Goal: Information Seeking & Learning: Learn about a topic

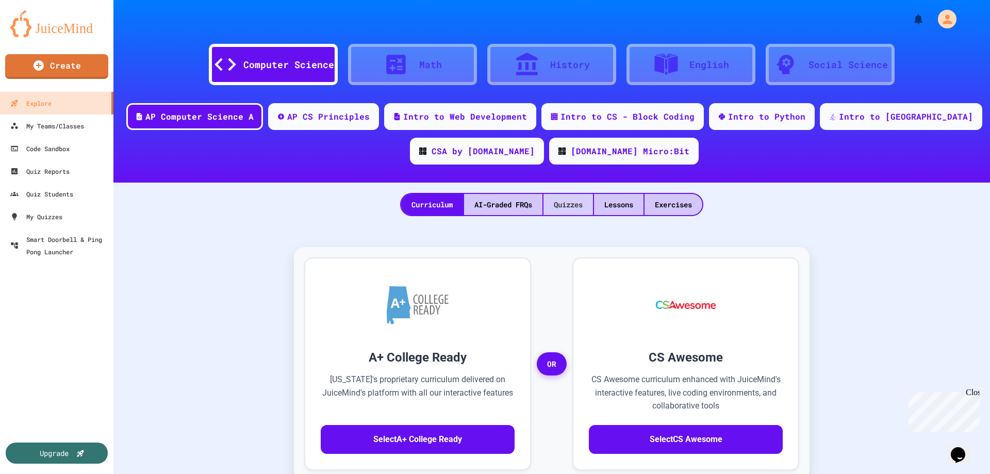
click at [568, 205] on div "Quizzes" at bounding box center [569, 204] width 50 height 21
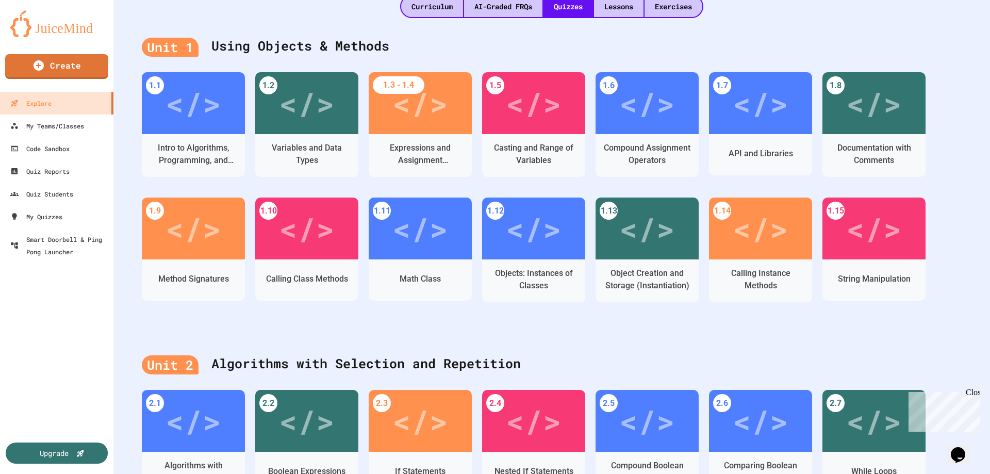
scroll to position [206, 0]
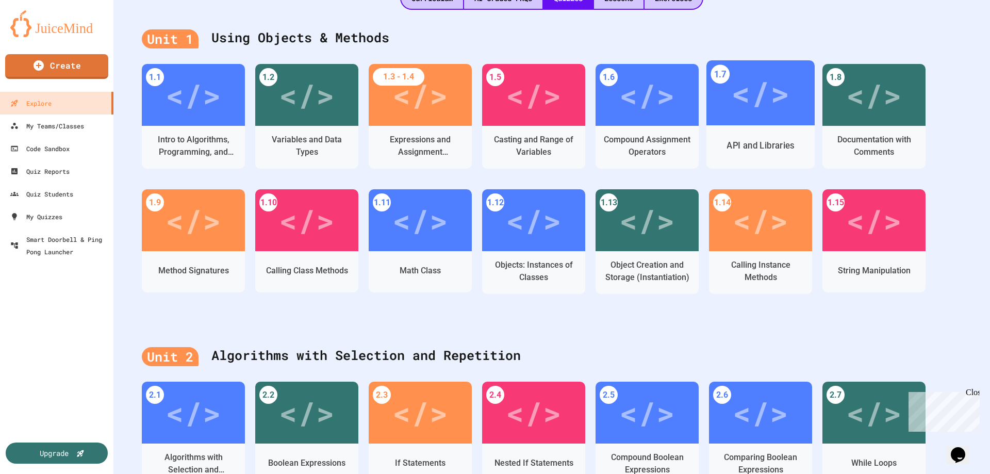
click at [748, 104] on div "</>" at bounding box center [760, 93] width 58 height 49
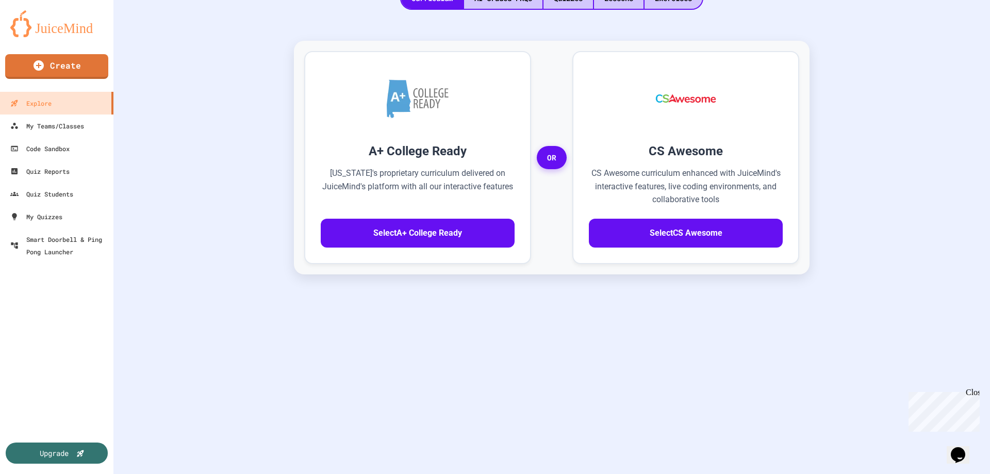
scroll to position [27, 0]
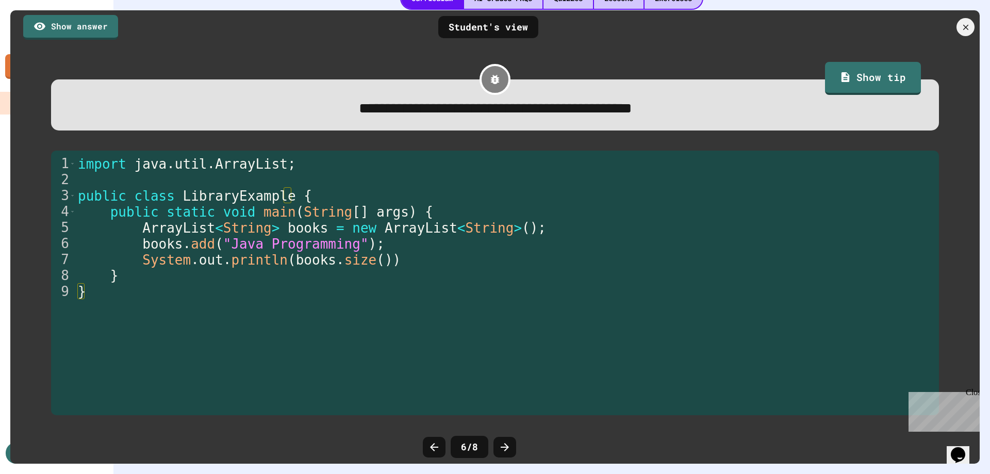
scroll to position [481, 0]
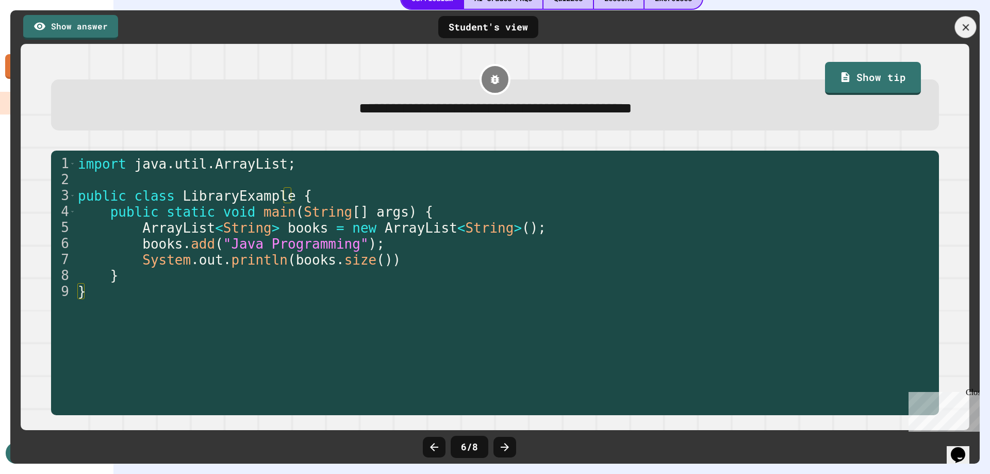
click at [964, 22] on icon at bounding box center [965, 27] width 11 height 11
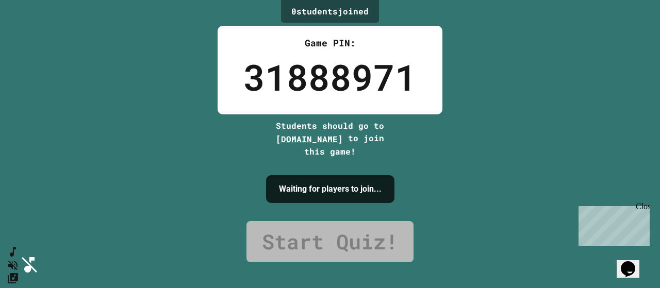
click at [645, 210] on div "Close" at bounding box center [642, 208] width 13 height 13
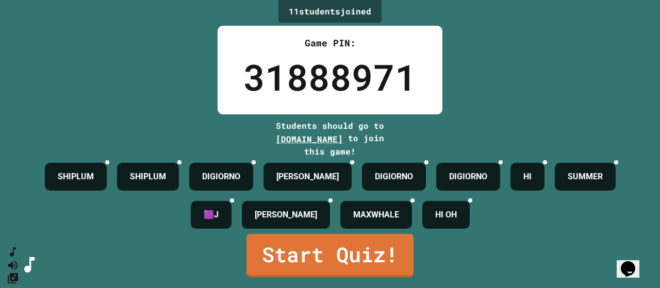
scroll to position [63, 0]
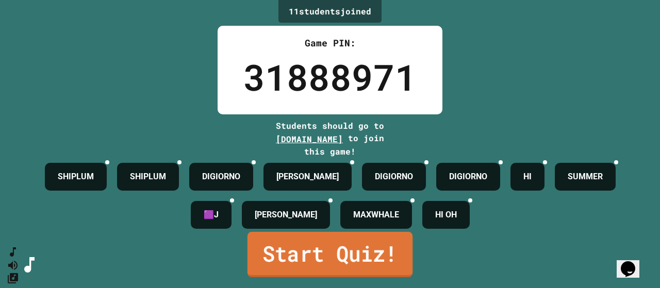
click at [309, 258] on link "Start Quiz!" at bounding box center [330, 254] width 165 height 45
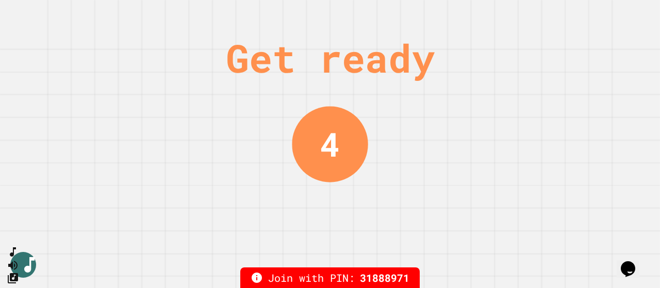
scroll to position [0, 0]
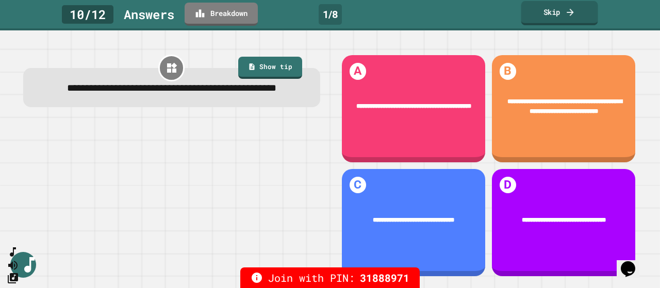
click at [548, 11] on link "Skip" at bounding box center [559, 13] width 77 height 24
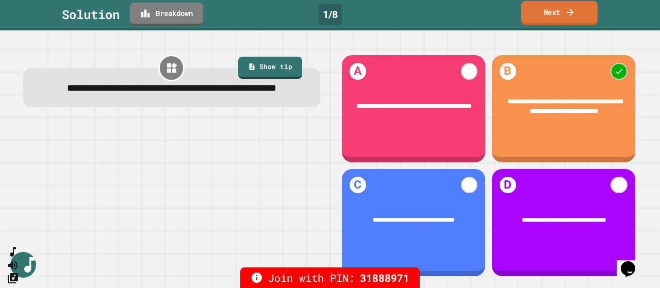
click at [548, 11] on link "Next" at bounding box center [559, 13] width 76 height 24
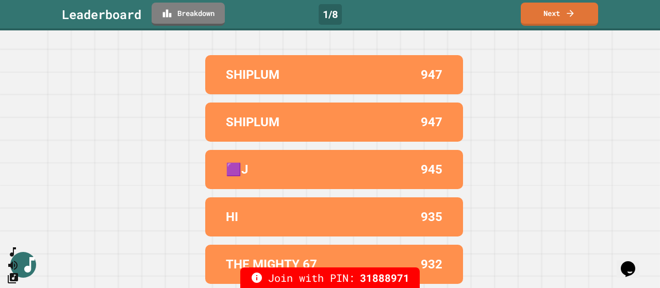
scroll to position [77, 0]
click at [536, 8] on link "Next" at bounding box center [559, 13] width 76 height 24
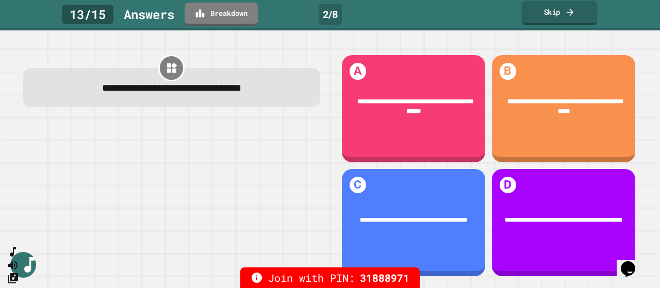
click at [546, 14] on link "Skip" at bounding box center [560, 13] width 76 height 24
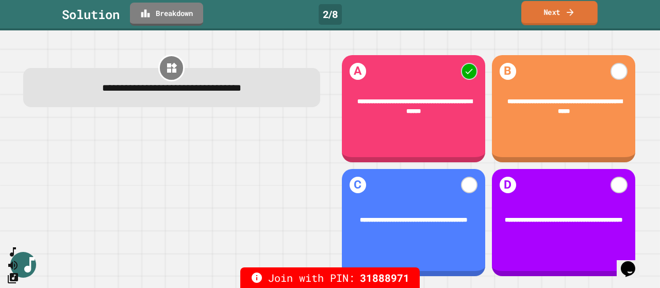
click at [546, 14] on link "Next" at bounding box center [559, 13] width 76 height 24
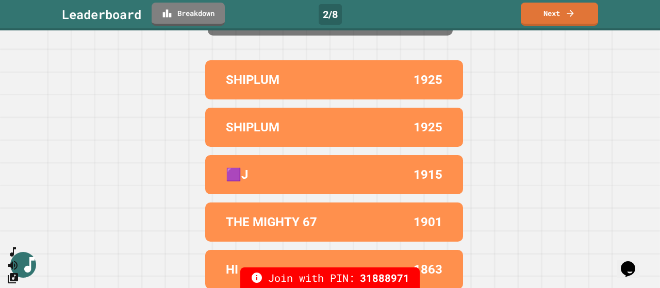
scroll to position [77, 0]
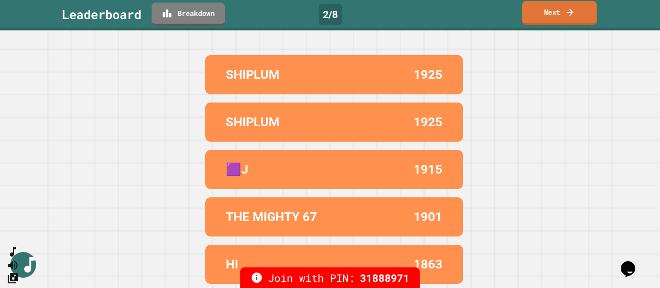
click at [560, 10] on link "Next" at bounding box center [559, 13] width 75 height 24
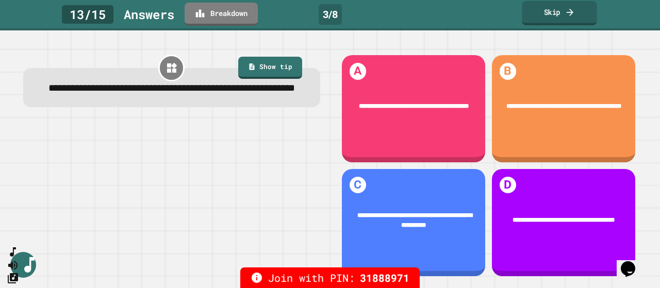
click at [552, 13] on link "Skip" at bounding box center [559, 13] width 75 height 24
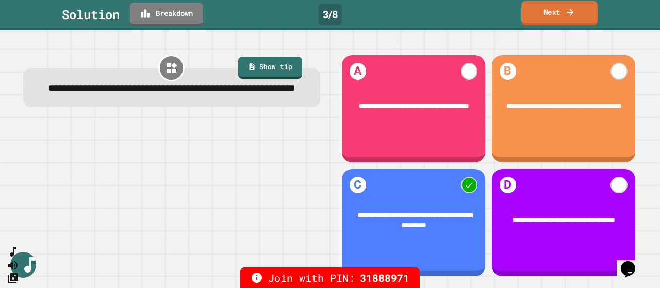
click at [552, 13] on link "Next" at bounding box center [559, 13] width 76 height 24
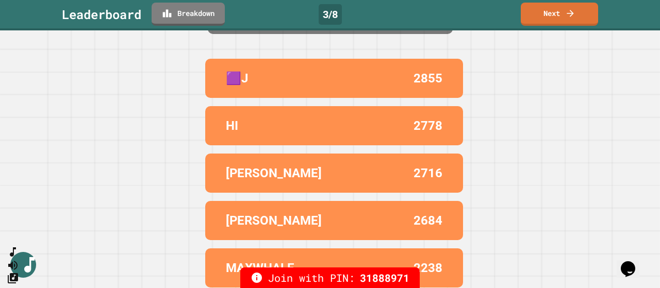
scroll to position [77, 0]
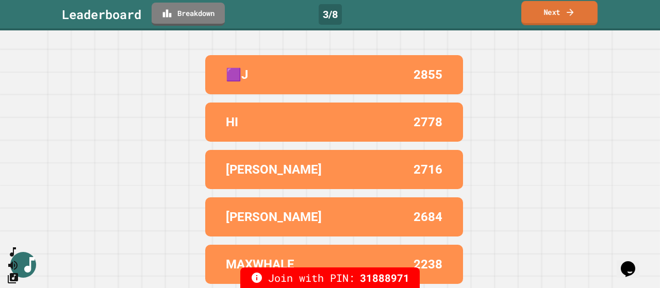
click at [547, 13] on link "Next" at bounding box center [559, 13] width 76 height 24
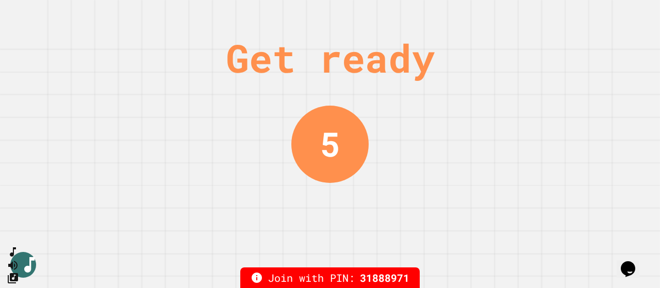
scroll to position [0, 0]
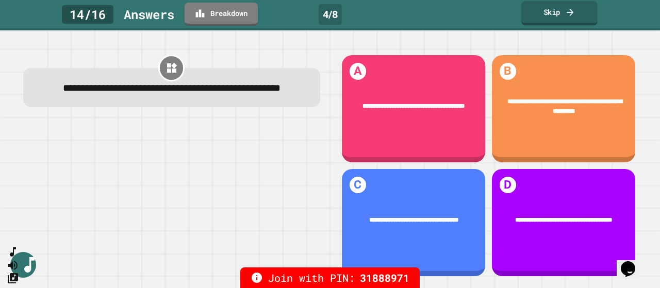
click at [557, 9] on link "Skip" at bounding box center [559, 13] width 76 height 24
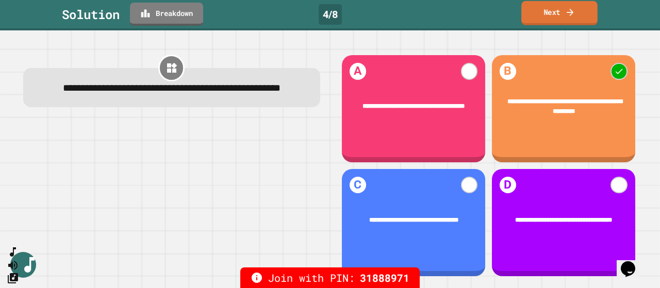
click at [556, 14] on link "Next" at bounding box center [559, 13] width 76 height 24
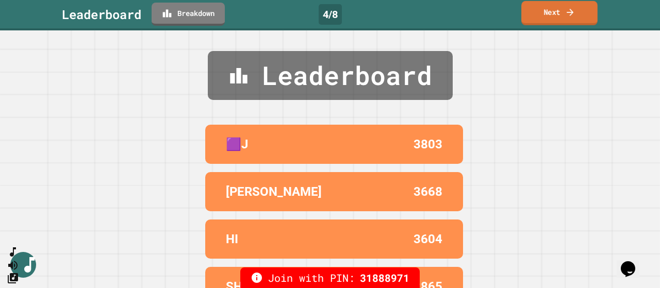
click at [552, 15] on link "Next" at bounding box center [559, 13] width 76 height 24
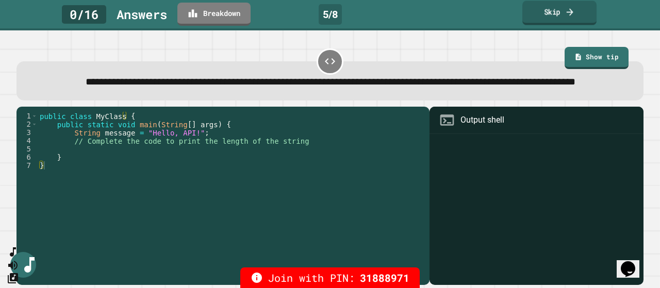
click at [551, 14] on link "Skip" at bounding box center [559, 13] width 74 height 24
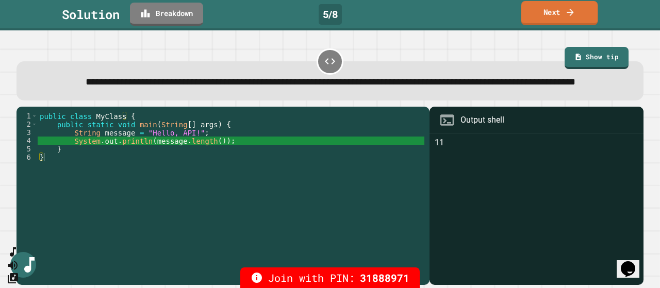
click at [551, 14] on link "Next" at bounding box center [559, 13] width 77 height 24
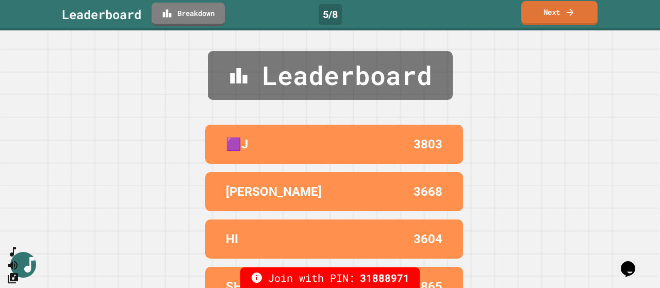
click at [551, 14] on link "Next" at bounding box center [559, 13] width 76 height 24
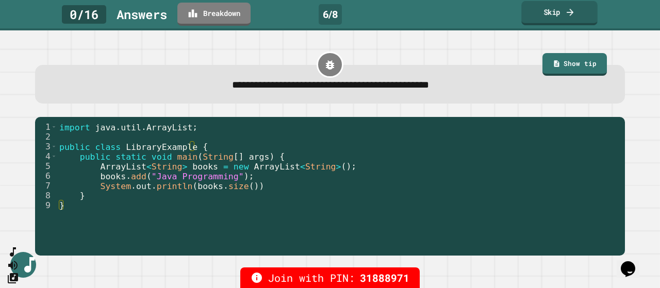
click at [547, 18] on link "Skip" at bounding box center [559, 13] width 76 height 24
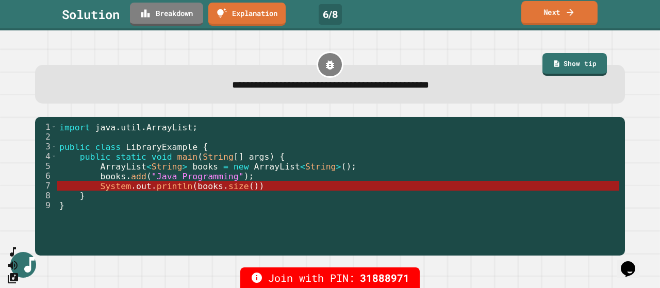
click at [547, 14] on link "Next" at bounding box center [559, 13] width 76 height 24
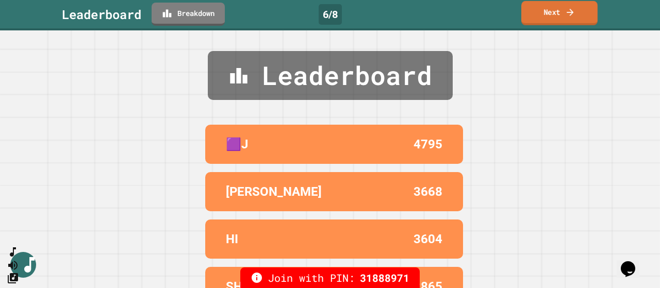
click at [547, 14] on link "Next" at bounding box center [559, 13] width 76 height 24
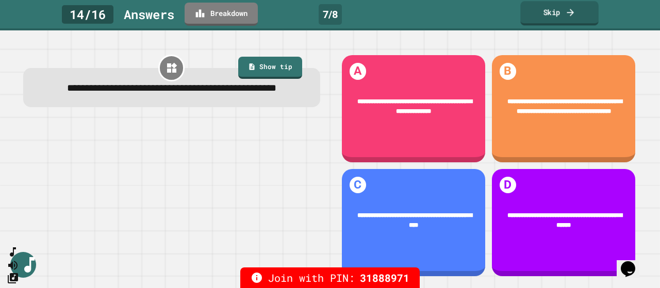
click at [552, 14] on link "Skip" at bounding box center [559, 13] width 78 height 24
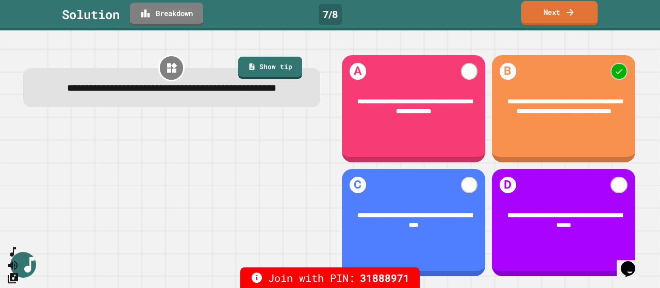
click at [552, 14] on link "Next" at bounding box center [559, 13] width 76 height 24
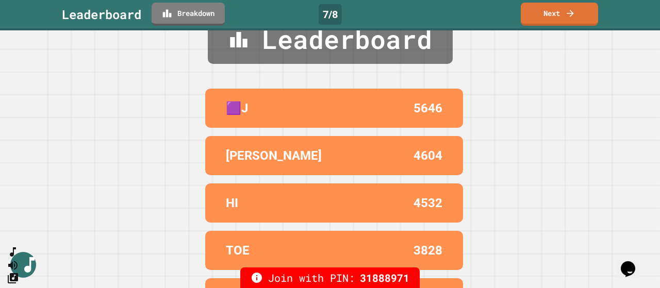
scroll to position [77, 0]
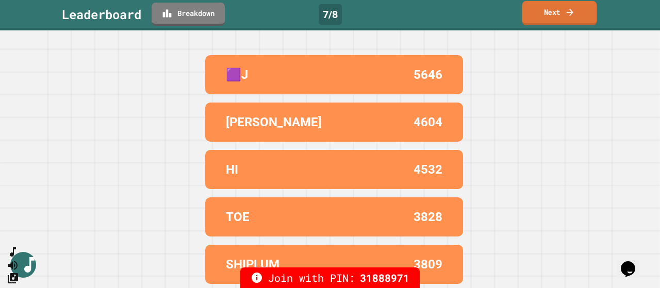
click at [535, 15] on link "Next" at bounding box center [559, 13] width 75 height 24
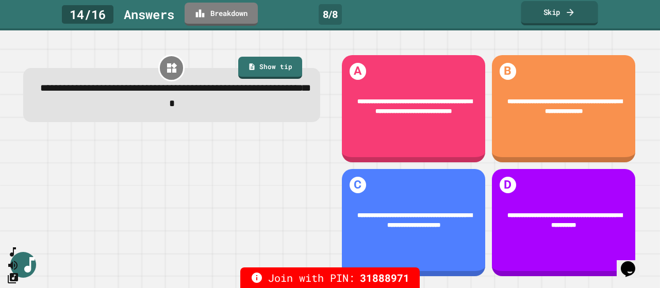
click at [538, 18] on link "Skip" at bounding box center [559, 13] width 77 height 24
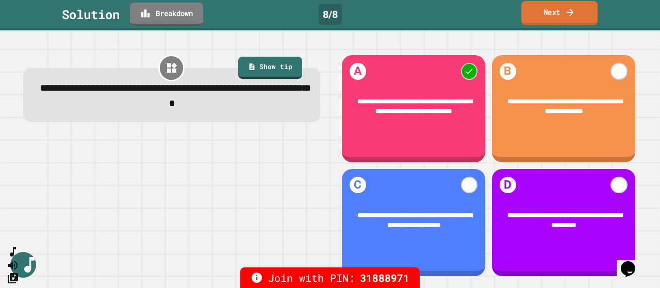
click at [538, 18] on link "Next" at bounding box center [559, 13] width 76 height 24
